Goal: Contribute content: Add original content to the website for others to see

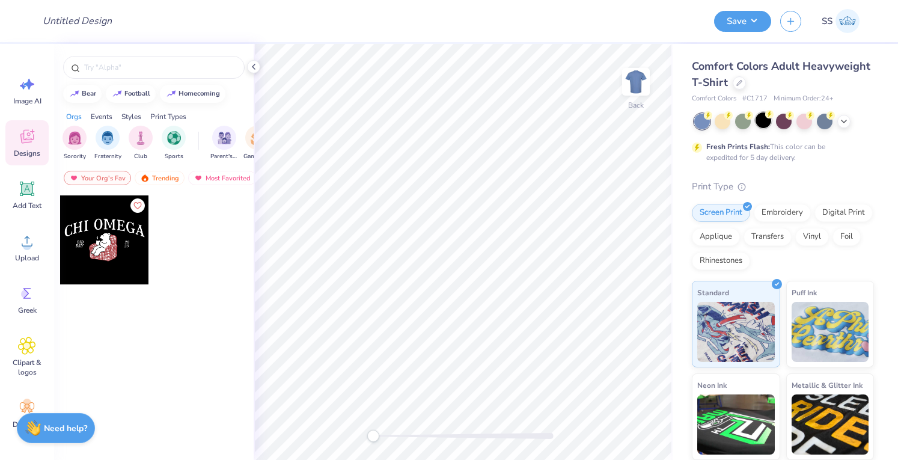
click at [756, 121] on div at bounding box center [764, 120] width 16 height 16
click at [17, 242] on div "Upload" at bounding box center [26, 247] width 43 height 45
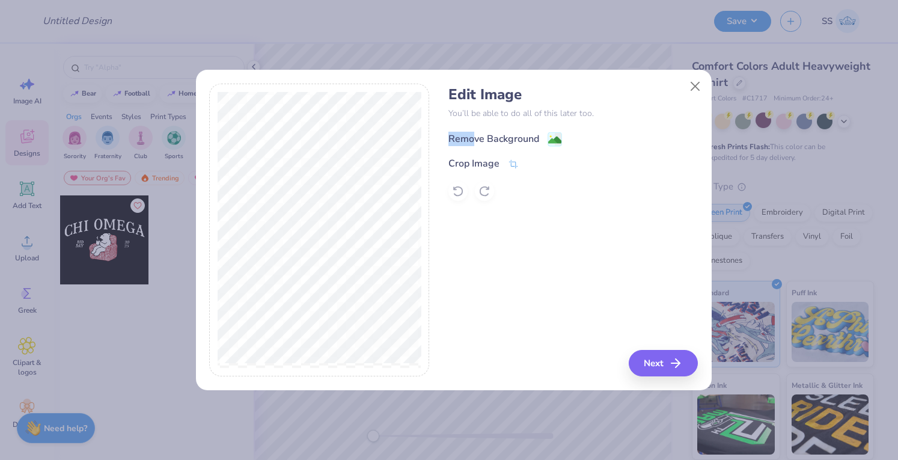
drag, startPoint x: 447, startPoint y: 141, endPoint x: 476, endPoint y: 138, distance: 29.6
click at [476, 138] on div "Edit Image You’ll be able to do all of this later too. Remove Background Crop I…" at bounding box center [453, 230] width 489 height 293
click at [476, 138] on div "Remove Background" at bounding box center [493, 139] width 91 height 14
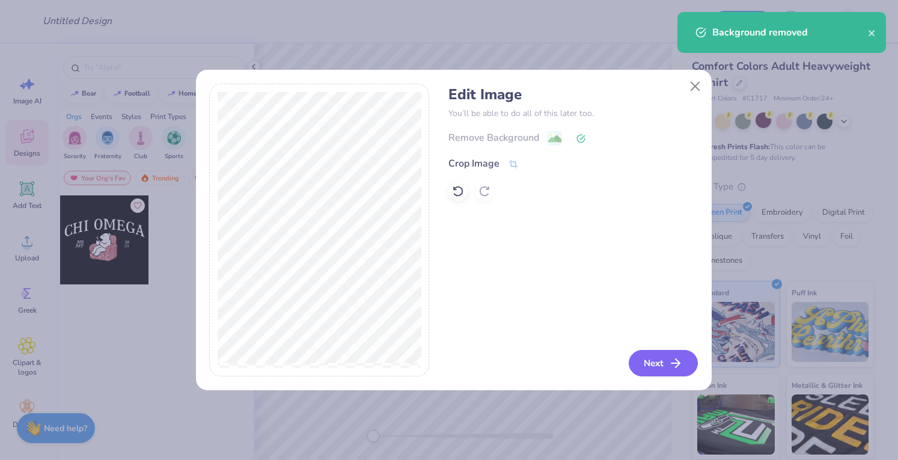
click at [644, 361] on button "Next" at bounding box center [663, 363] width 69 height 26
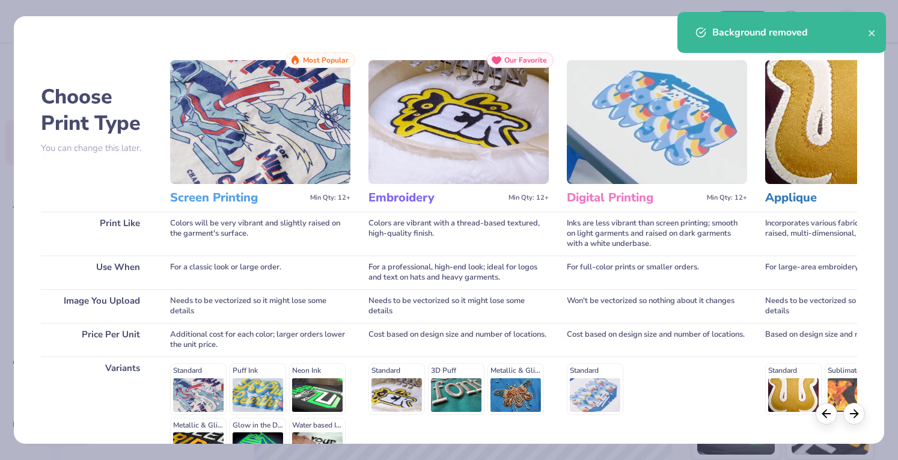
scroll to position [138, 0]
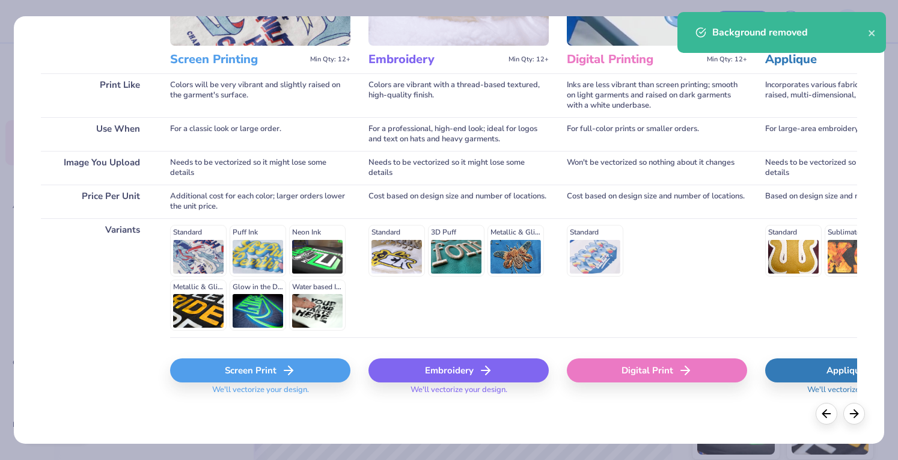
click at [216, 385] on span "We'll vectorize your design." at bounding box center [260, 393] width 106 height 17
click at [215, 380] on div "Screen Print" at bounding box center [260, 370] width 180 height 24
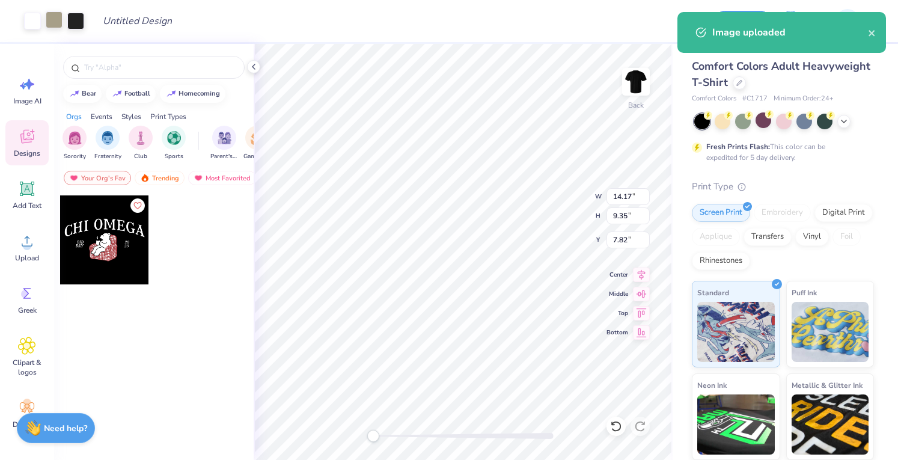
click at [53, 16] on div at bounding box center [54, 19] width 17 height 17
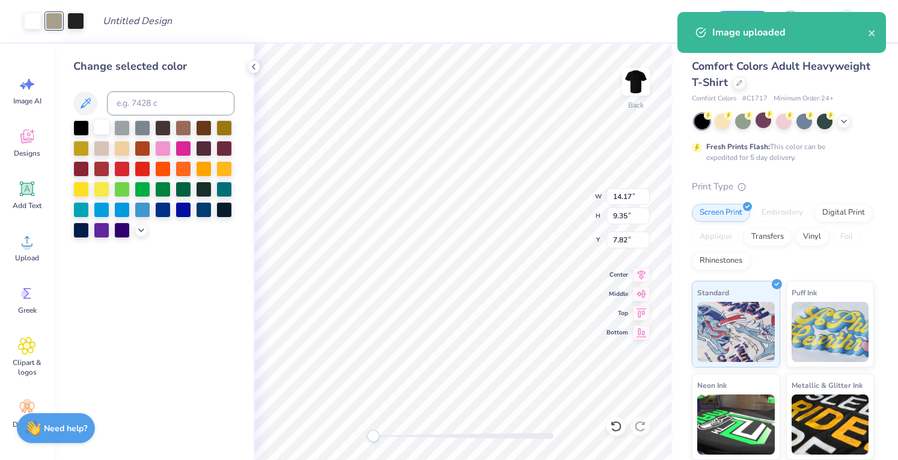
click at [105, 124] on div at bounding box center [102, 127] width 16 height 16
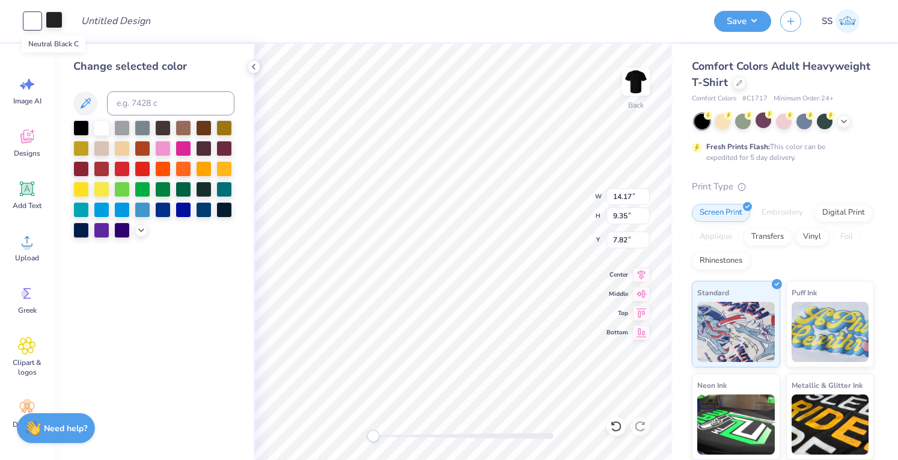
click at [48, 20] on div at bounding box center [54, 19] width 17 height 17
click at [99, 124] on div at bounding box center [102, 127] width 16 height 16
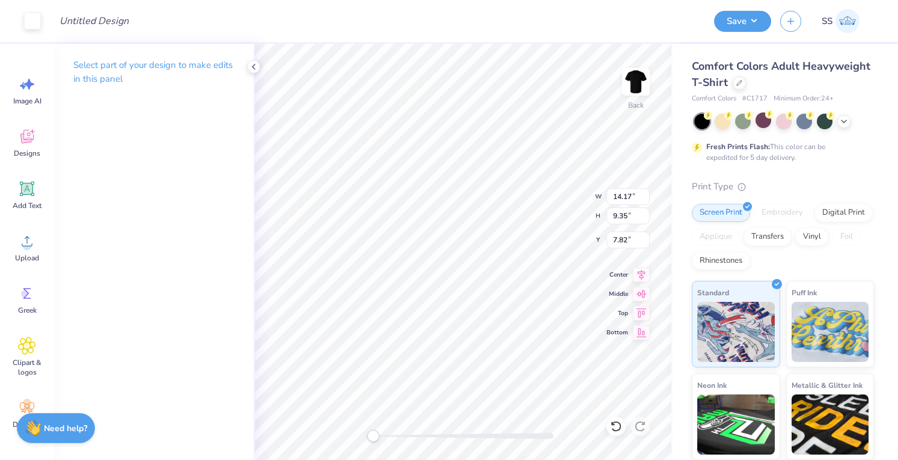
type input "5.04"
type input "3.32"
type input "13.85"
type input "3.20"
type input "2.11"
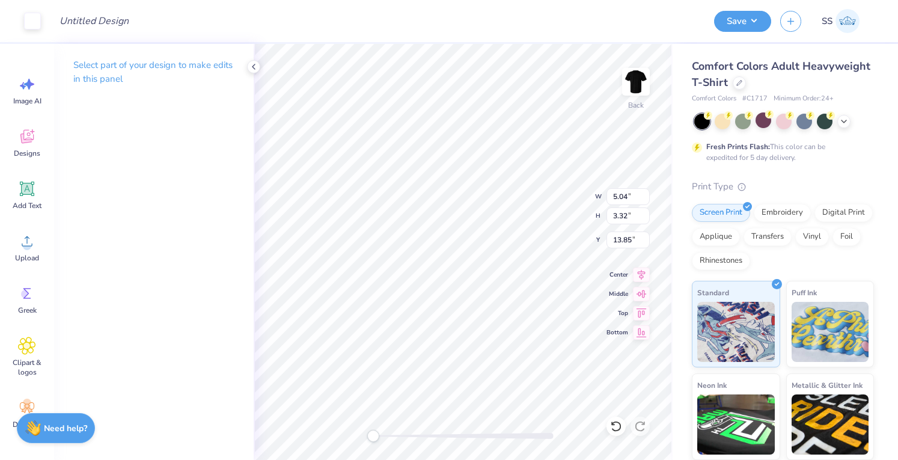
type input "4.70"
click at [629, 94] on img at bounding box center [636, 82] width 48 height 48
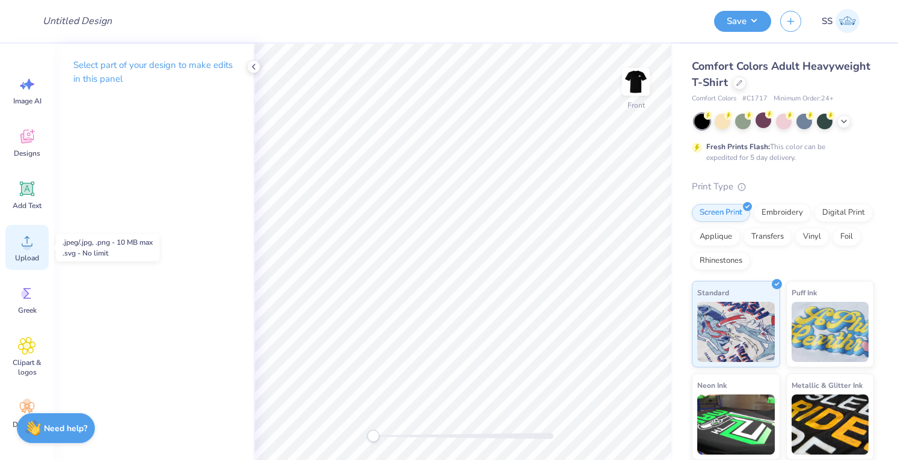
click at [25, 243] on circle at bounding box center [27, 246] width 8 height 8
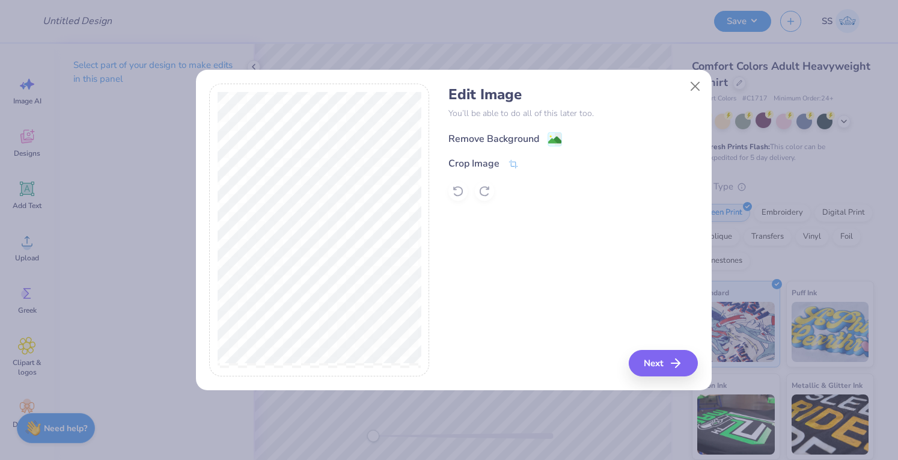
click at [476, 141] on div "Remove Background" at bounding box center [493, 139] width 91 height 14
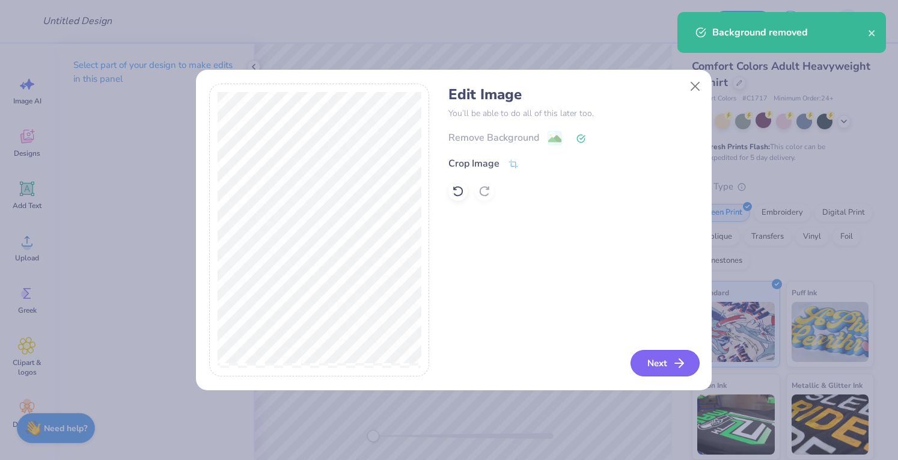
click at [680, 361] on polyline "button" at bounding box center [681, 363] width 4 height 8
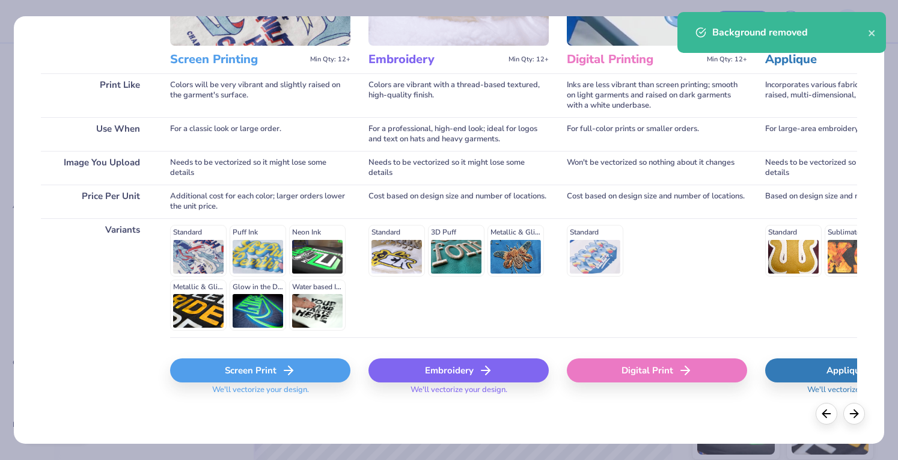
click at [231, 382] on div "Screen Print We'll vectorize your design." at bounding box center [260, 380] width 180 height 44
click at [231, 379] on div "Screen Print" at bounding box center [260, 370] width 180 height 24
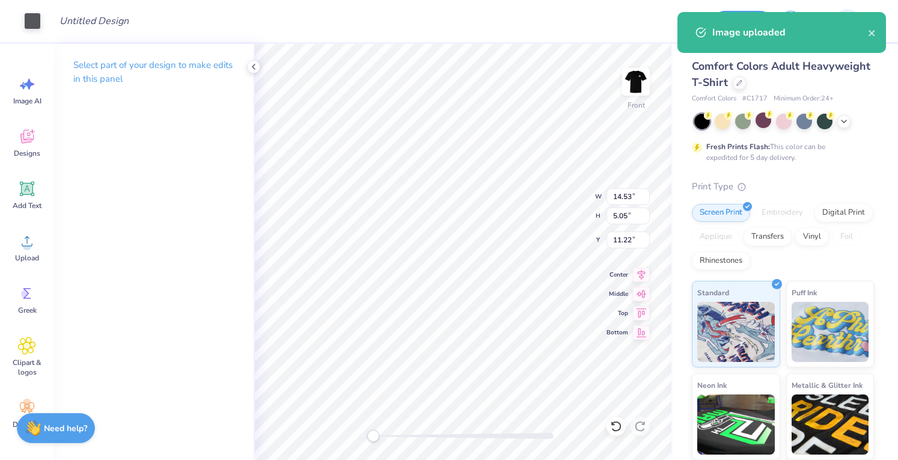
type input "10.71"
type input "3.72"
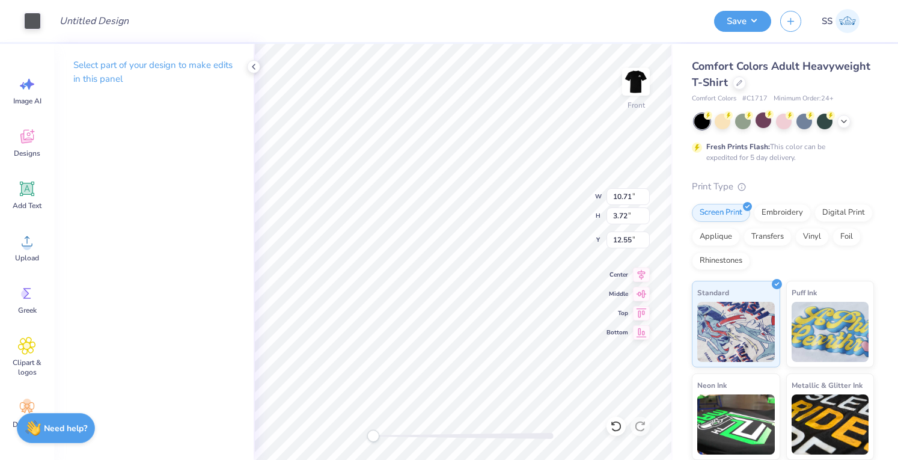
type input "3.00"
type input "12.40"
type input "4.31"
type input "14.31"
type input "4.98"
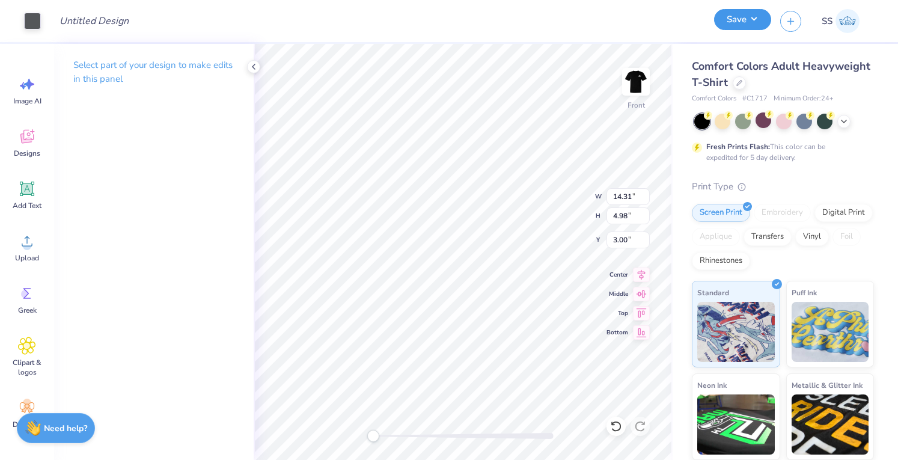
click at [762, 26] on button "Save" at bounding box center [742, 19] width 57 height 21
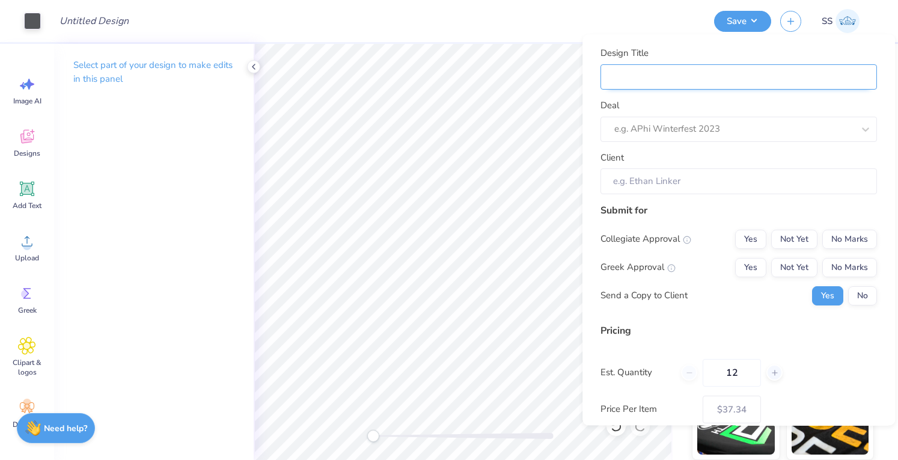
click at [747, 78] on input "Design Title" at bounding box center [738, 77] width 276 height 26
type input "G"
type input "Gy"
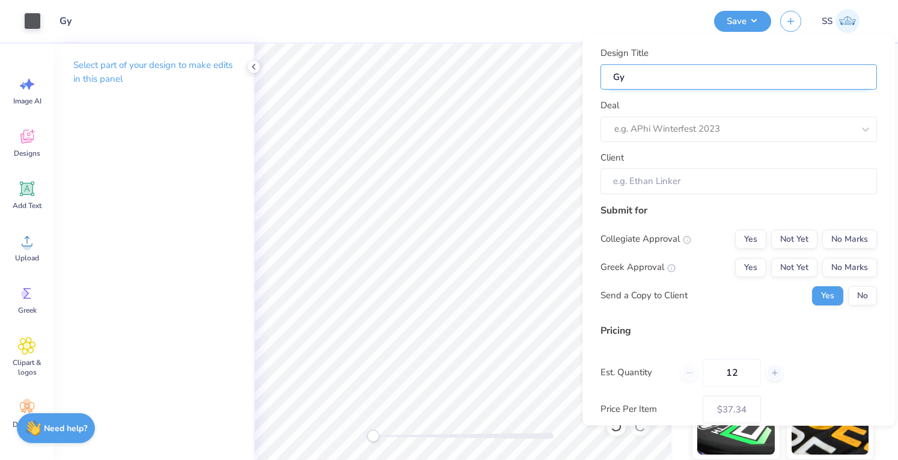
type input "Gym"
type input "Gym S"
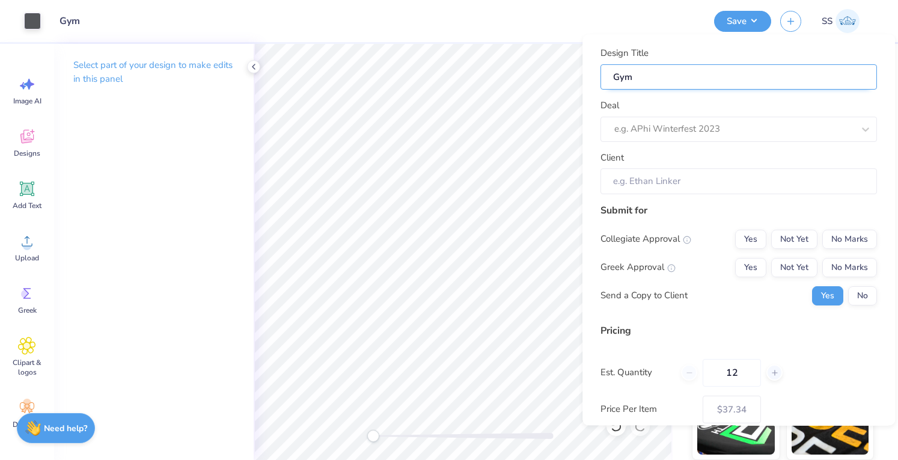
type input "Gym S"
type input "Gym Sh"
type input "Gym Shi"
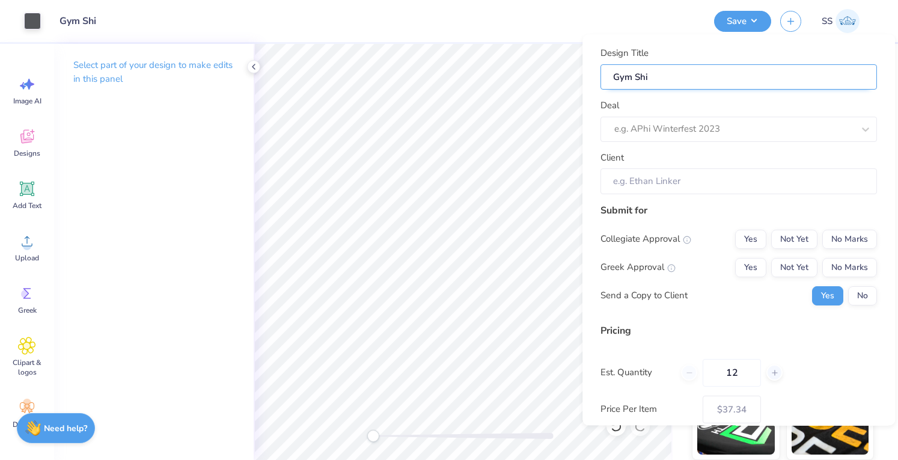
type input "Gym Shir"
type input "Gym Shirt"
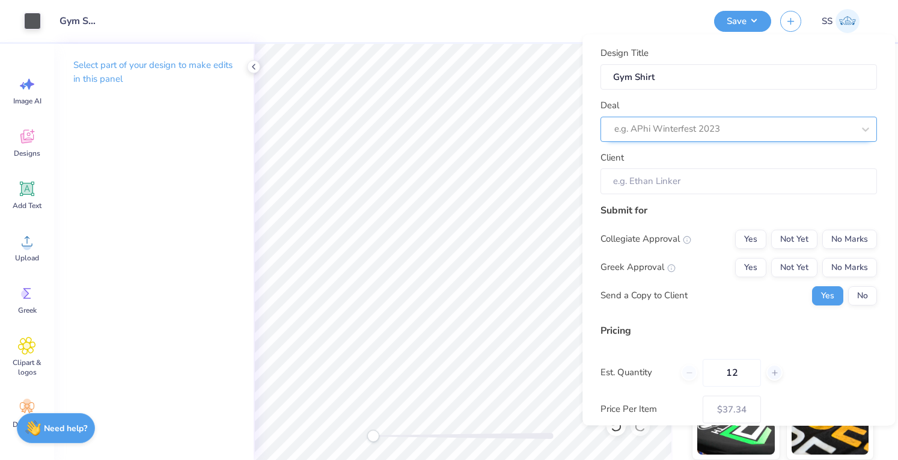
click at [736, 127] on div at bounding box center [733, 129] width 239 height 16
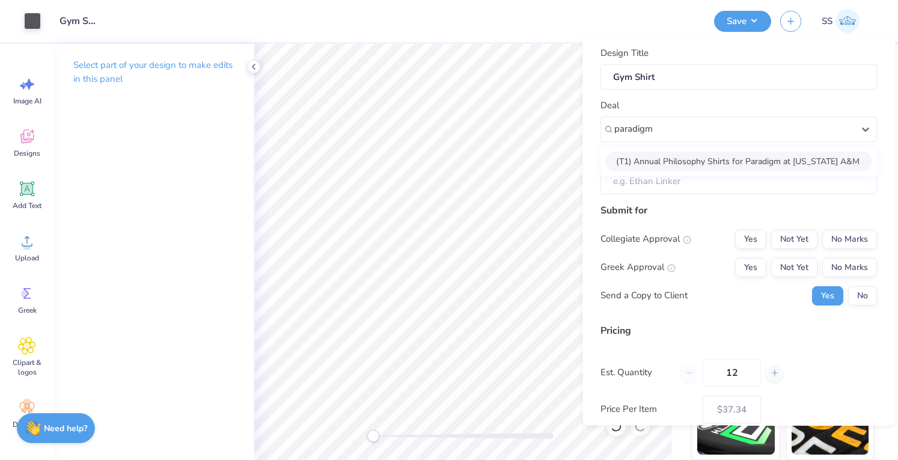
click at [739, 158] on div "(T1) Annual Philosophy Shirts for Paradigm at Texas A&M" at bounding box center [738, 161] width 267 height 20
type input "paradigm"
type input "Mario Padron"
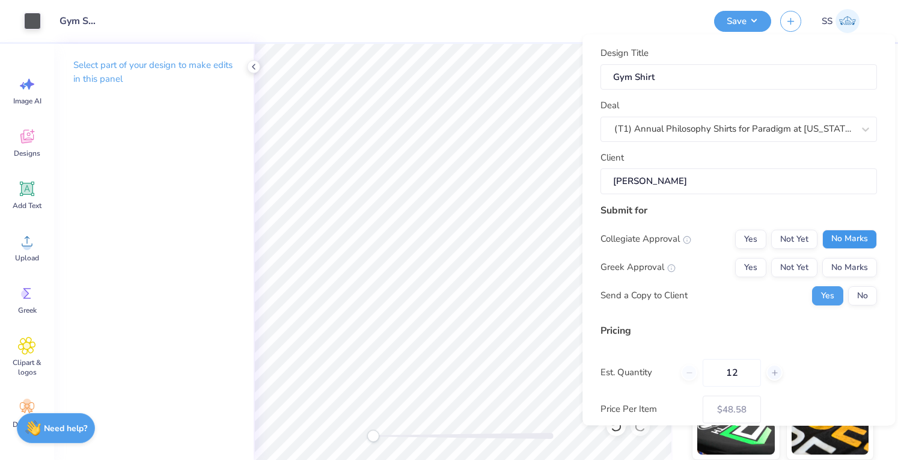
click at [834, 242] on button "No Marks" at bounding box center [849, 239] width 55 height 19
click at [839, 265] on button "No Marks" at bounding box center [849, 267] width 55 height 19
click at [848, 296] on button "No" at bounding box center [862, 295] width 29 height 19
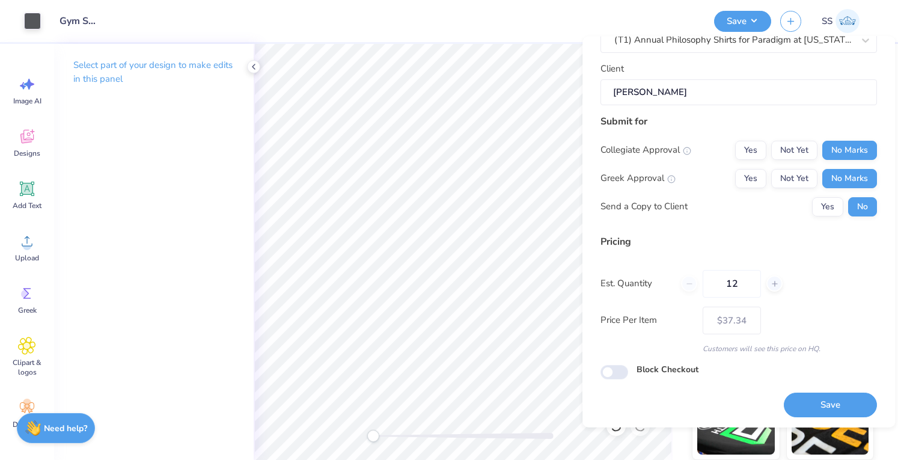
click at [820, 417] on div "Design Title Gym Shirt Deal (T1) Annual Philosophy Shirts for Paradigm at Texas…" at bounding box center [738, 232] width 313 height 391
click at [813, 405] on button "Save" at bounding box center [830, 405] width 93 height 25
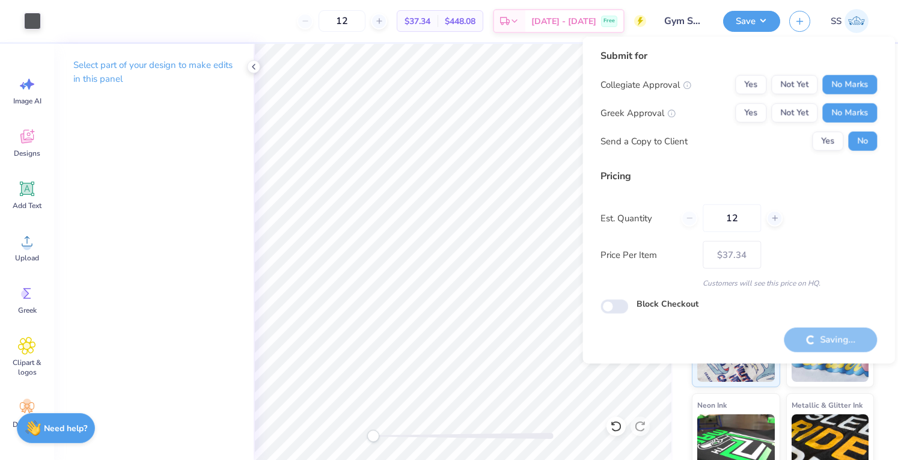
type input "– –"
